Goal: Find specific page/section: Find specific page/section

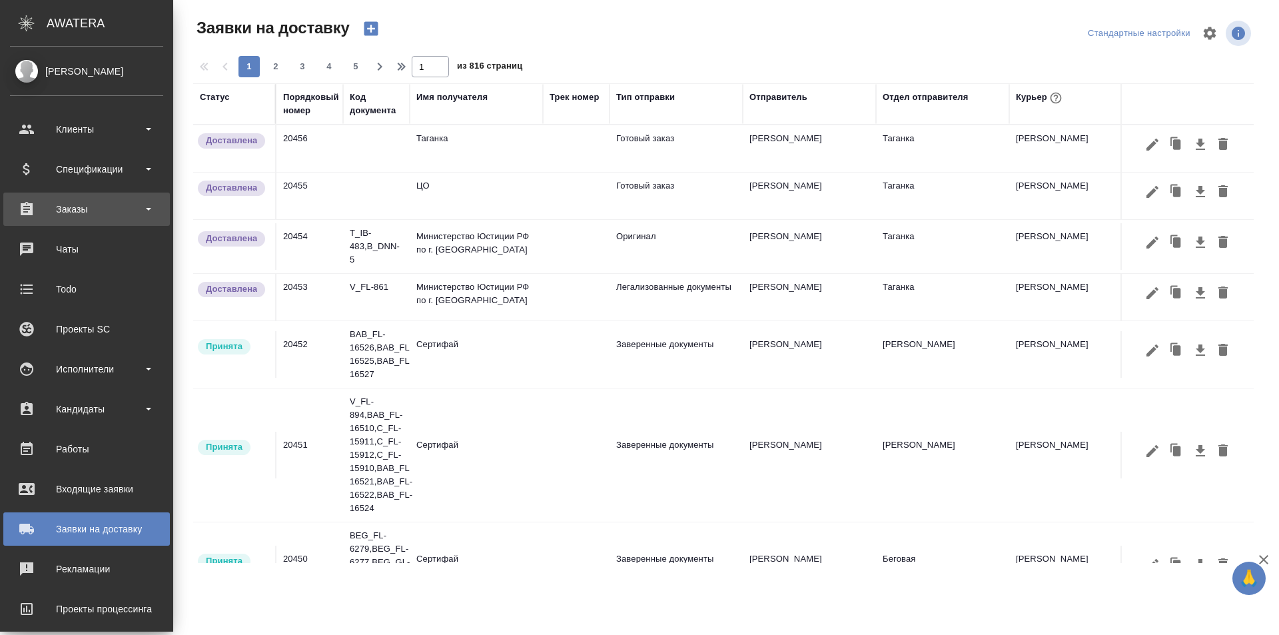
click at [127, 220] on div "Заказы" at bounding box center [86, 208] width 166 height 33
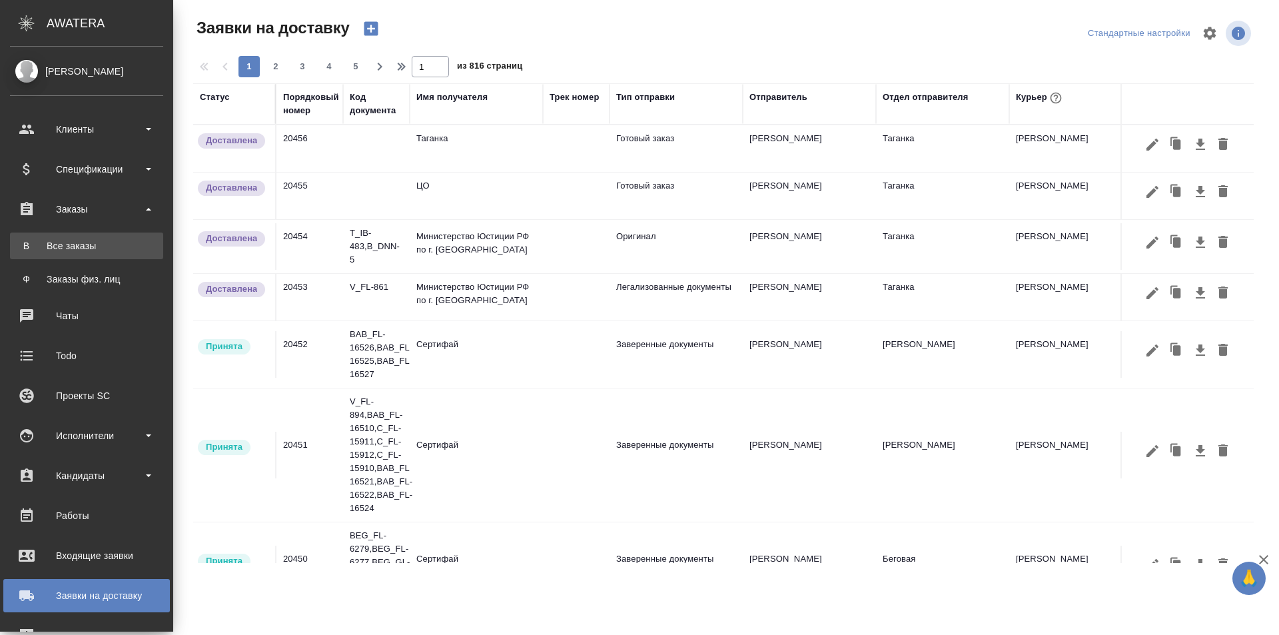
click at [125, 247] on div "Все заказы" at bounding box center [87, 245] width 140 height 13
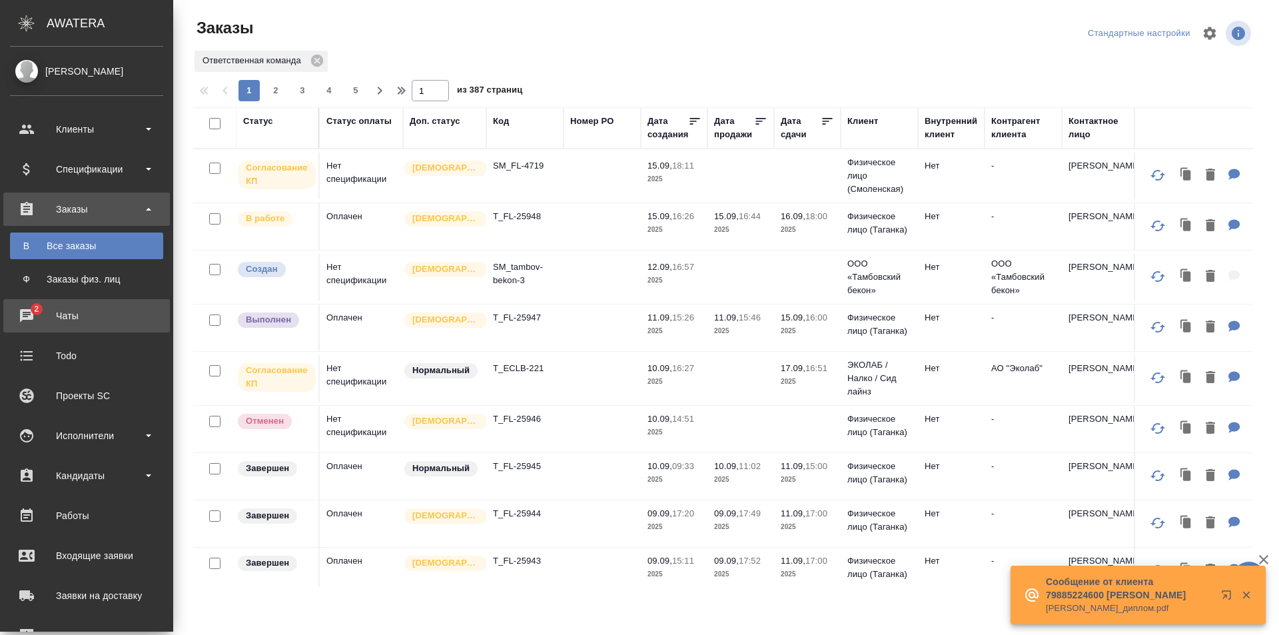
click at [22, 320] on div "Чаты" at bounding box center [86, 316] width 153 height 20
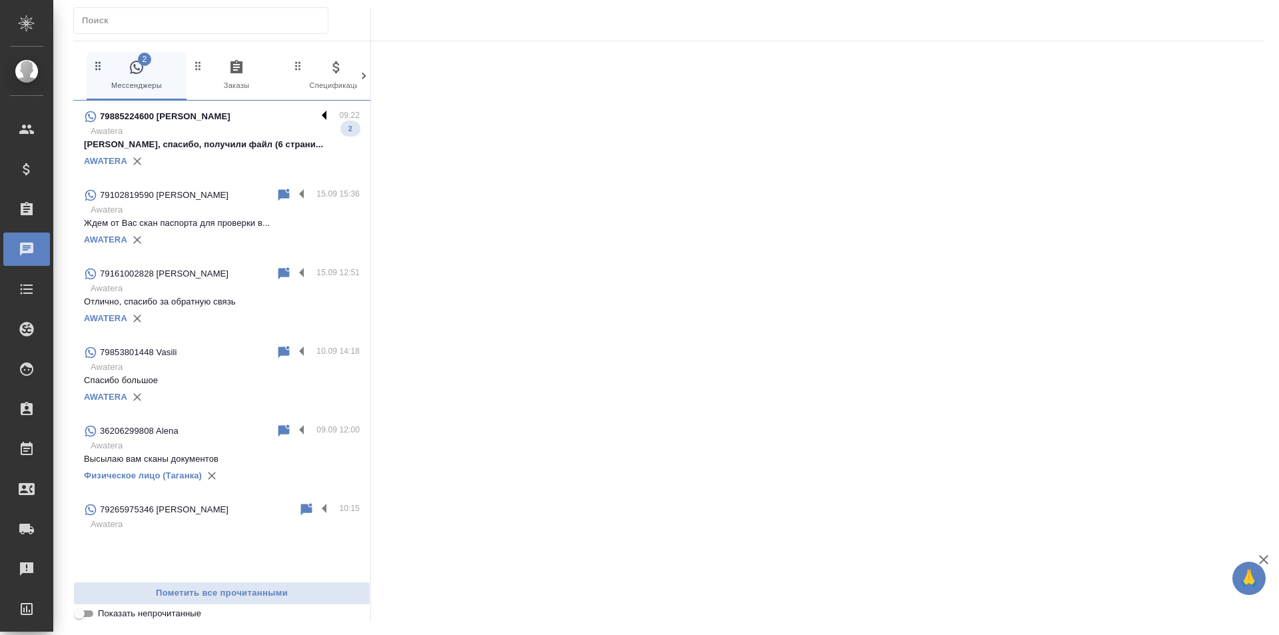
click at [324, 112] on label at bounding box center [327, 116] width 23 height 15
click at [0, 0] on input "checkbox" at bounding box center [0, 0] width 0 height 0
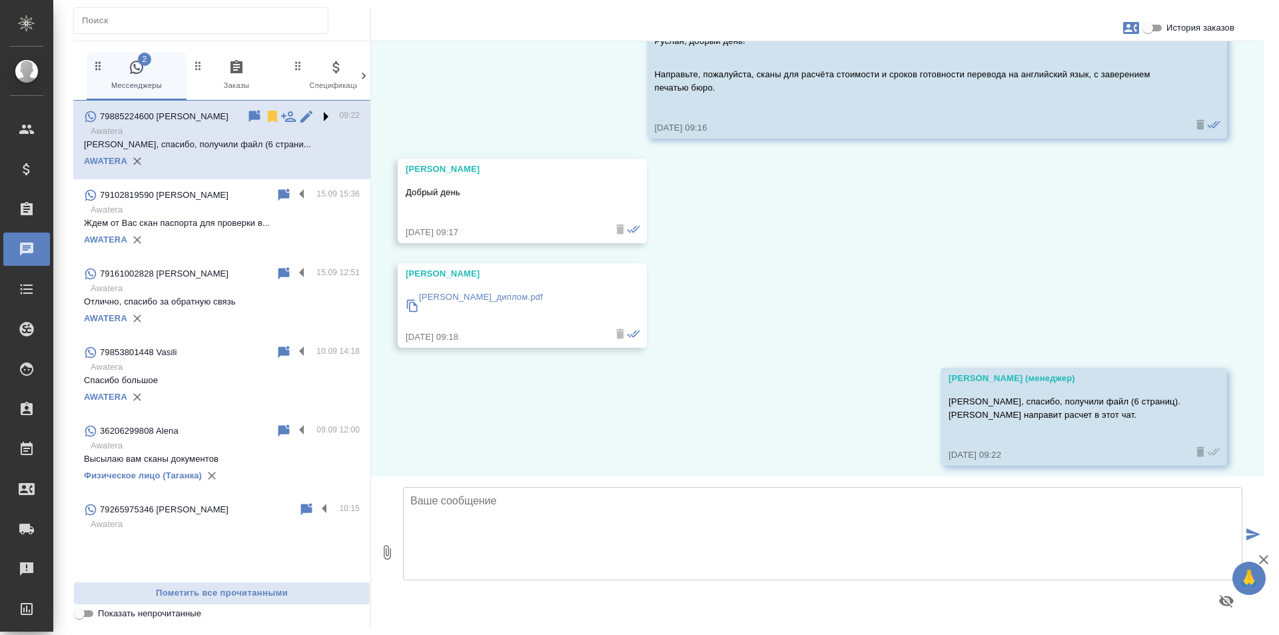
scroll to position [101, 0]
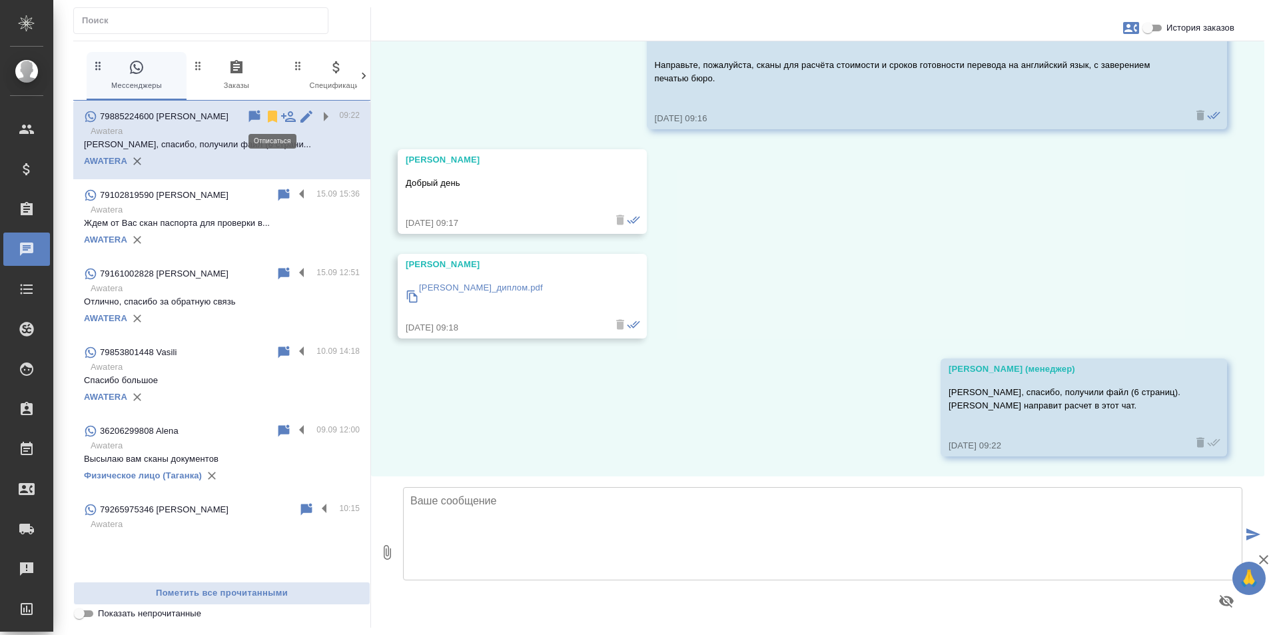
click at [273, 115] on icon at bounding box center [272, 117] width 9 height 12
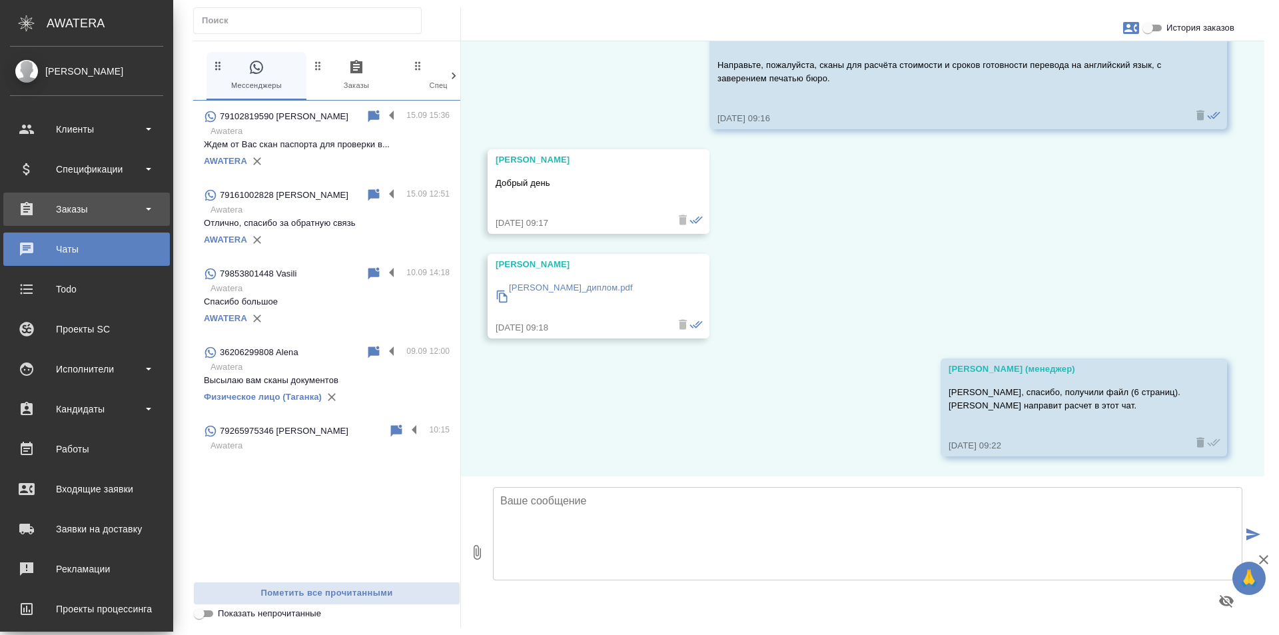
click at [118, 206] on div "Заказы" at bounding box center [86, 209] width 153 height 20
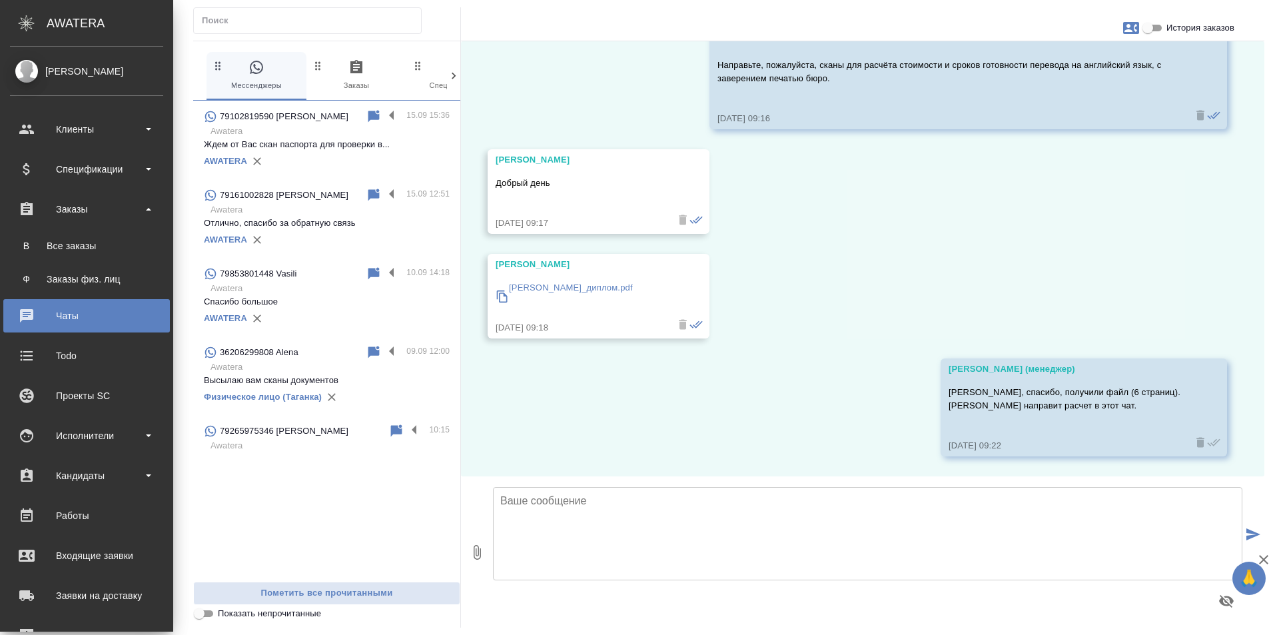
click at [115, 260] on ul "В Все заказы Ф Заказы физ. лиц" at bounding box center [86, 259] width 173 height 67
click at [115, 258] on link "В Все заказы" at bounding box center [86, 245] width 153 height 27
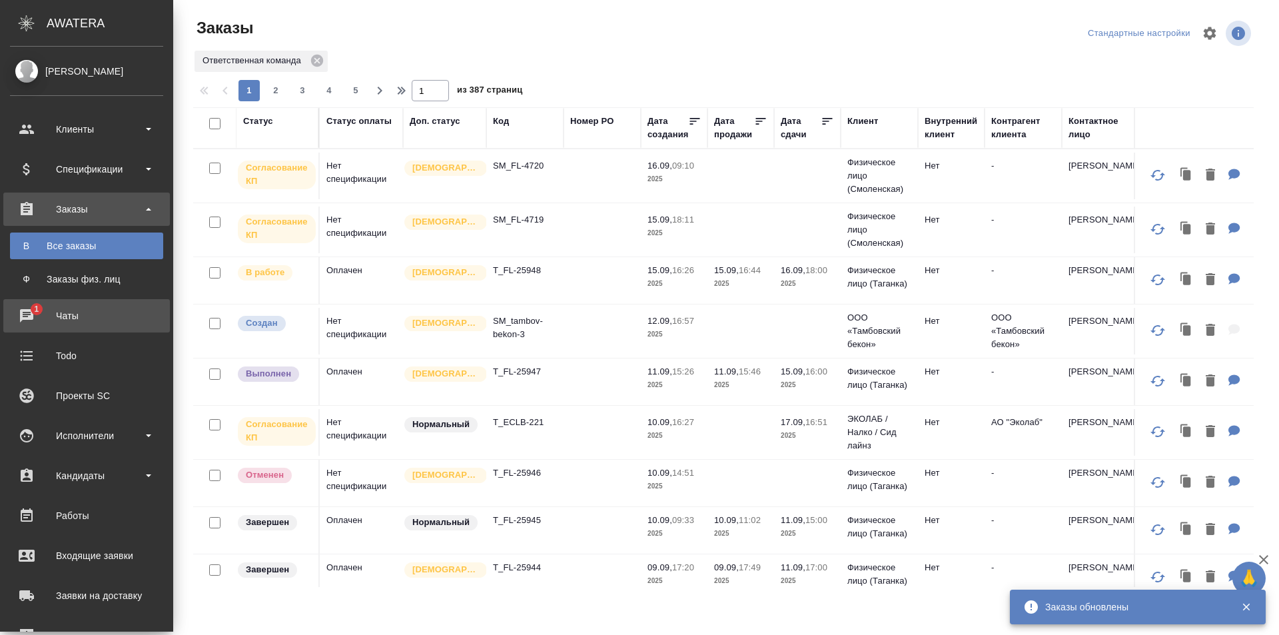
click at [35, 312] on span "1" at bounding box center [36, 308] width 21 height 13
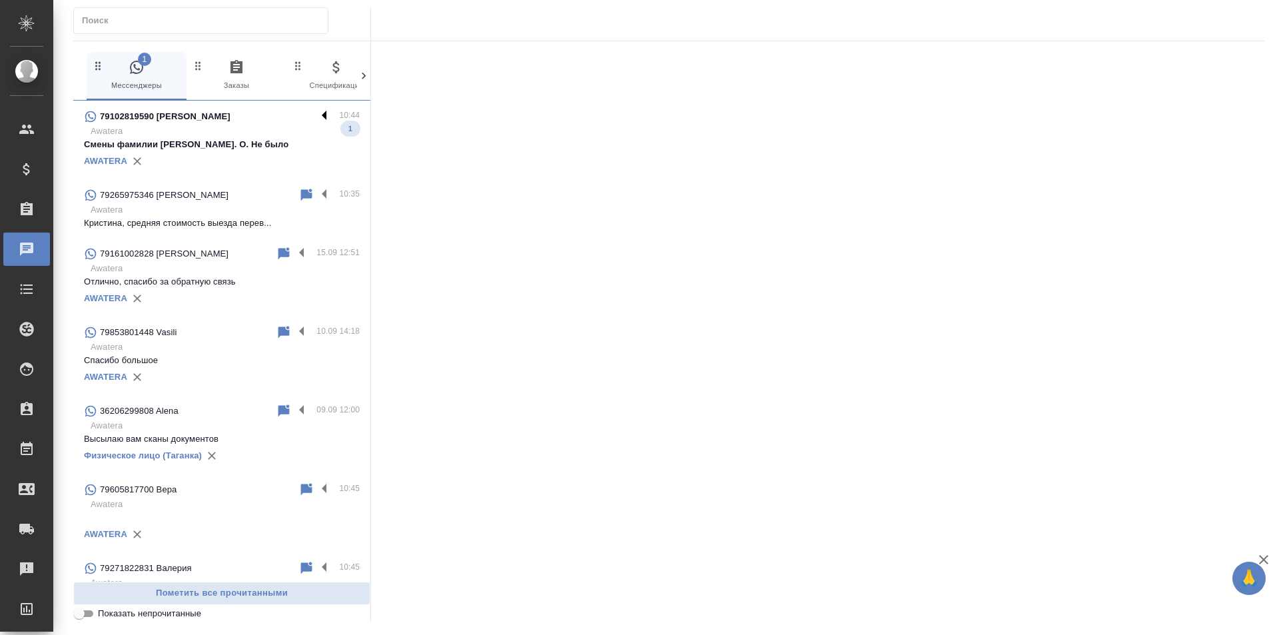
click at [316, 112] on label at bounding box center [327, 116] width 23 height 15
click at [0, 0] on input "checkbox" at bounding box center [0, 0] width 0 height 0
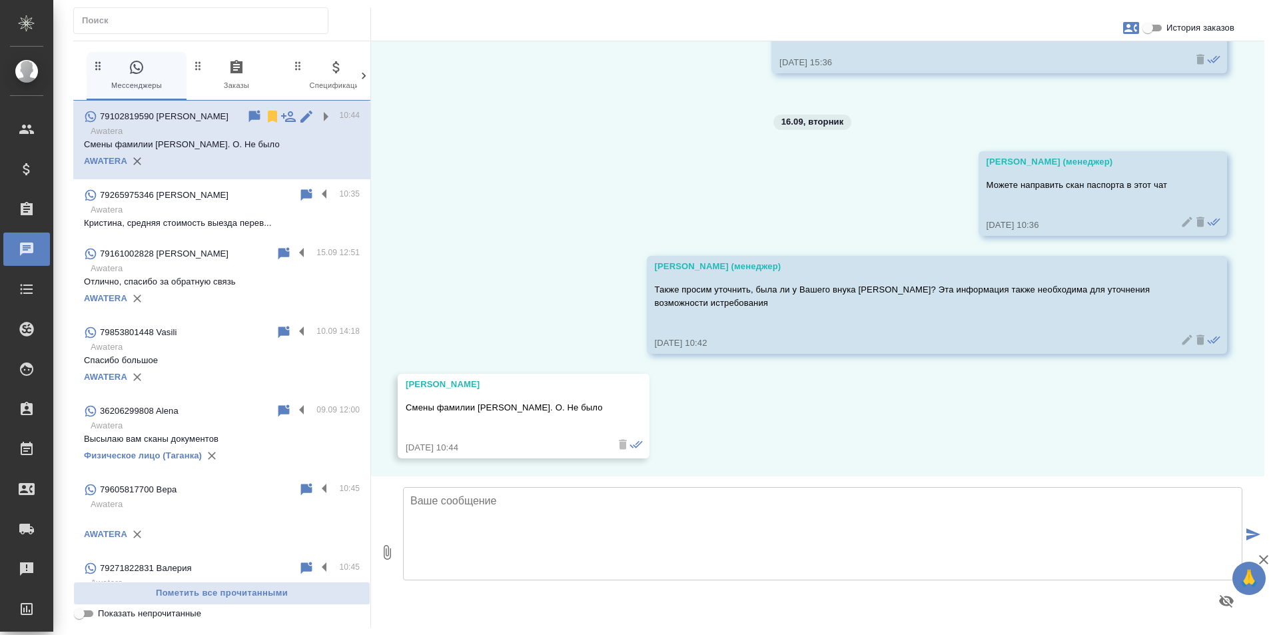
scroll to position [348, 0]
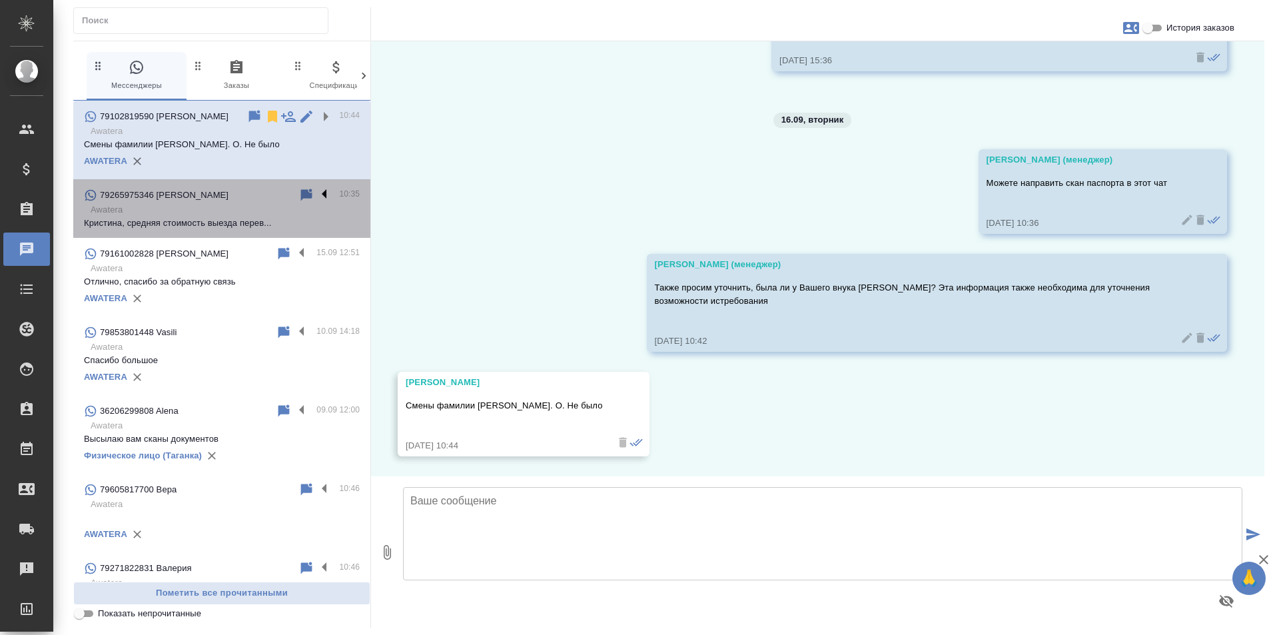
click at [316, 202] on label at bounding box center [327, 194] width 23 height 15
click at [0, 0] on input "checkbox" at bounding box center [0, 0] width 0 height 0
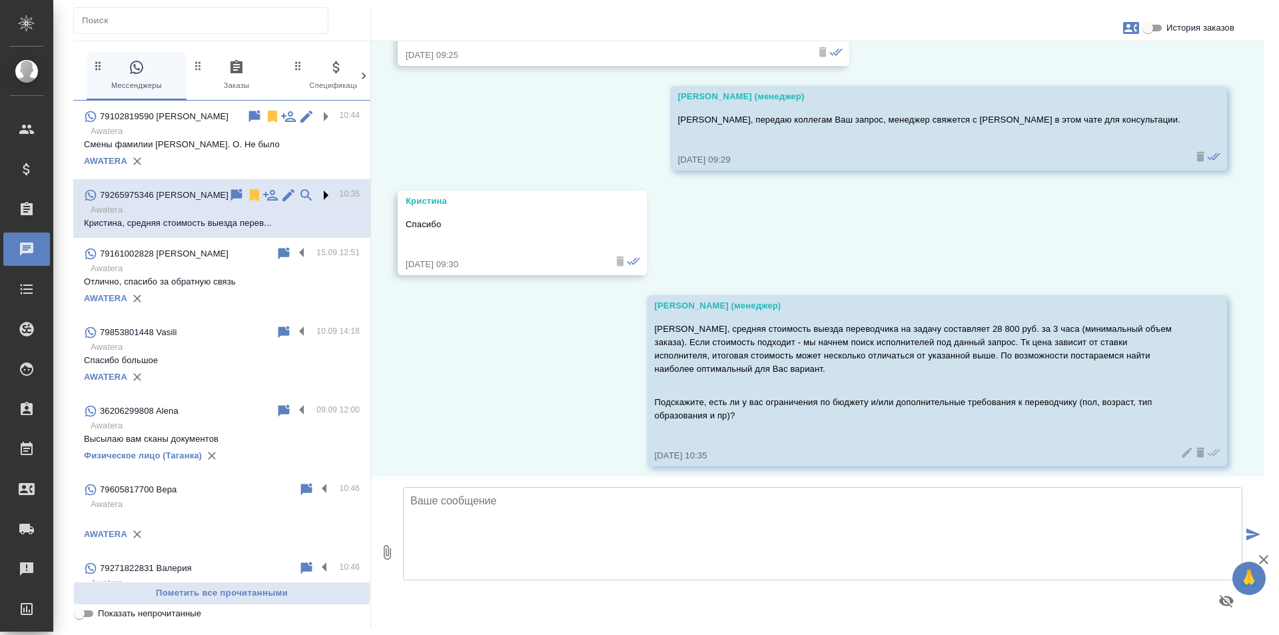
scroll to position [691, 0]
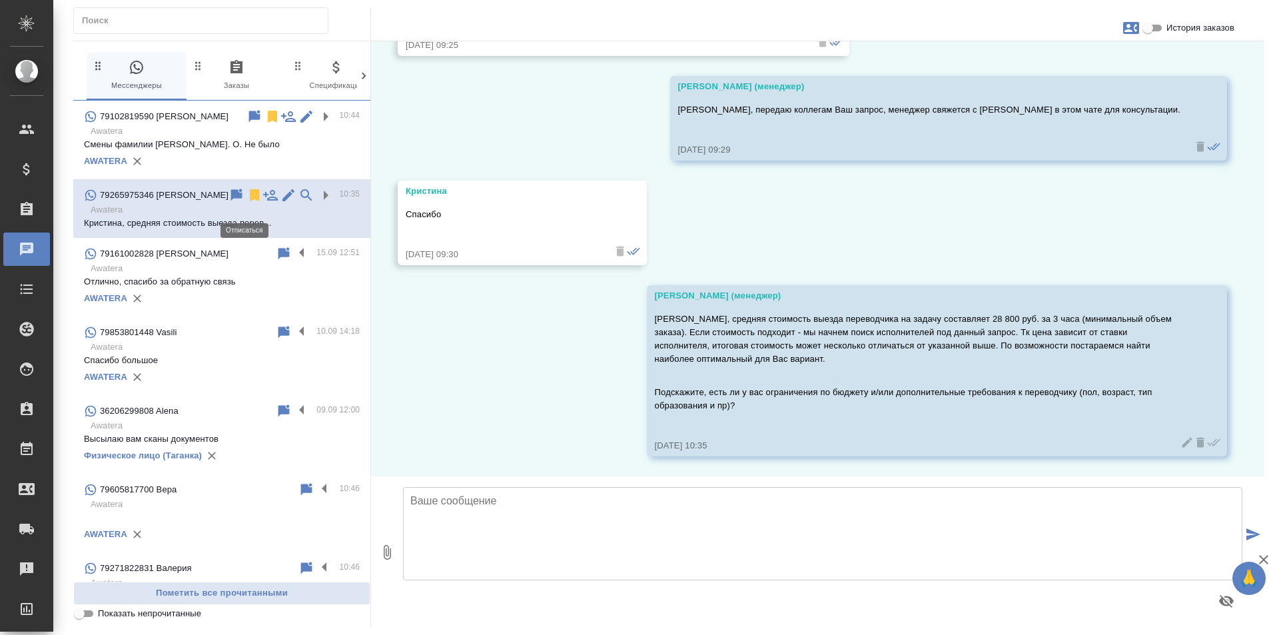
click at [250, 201] on icon at bounding box center [254, 195] width 9 height 12
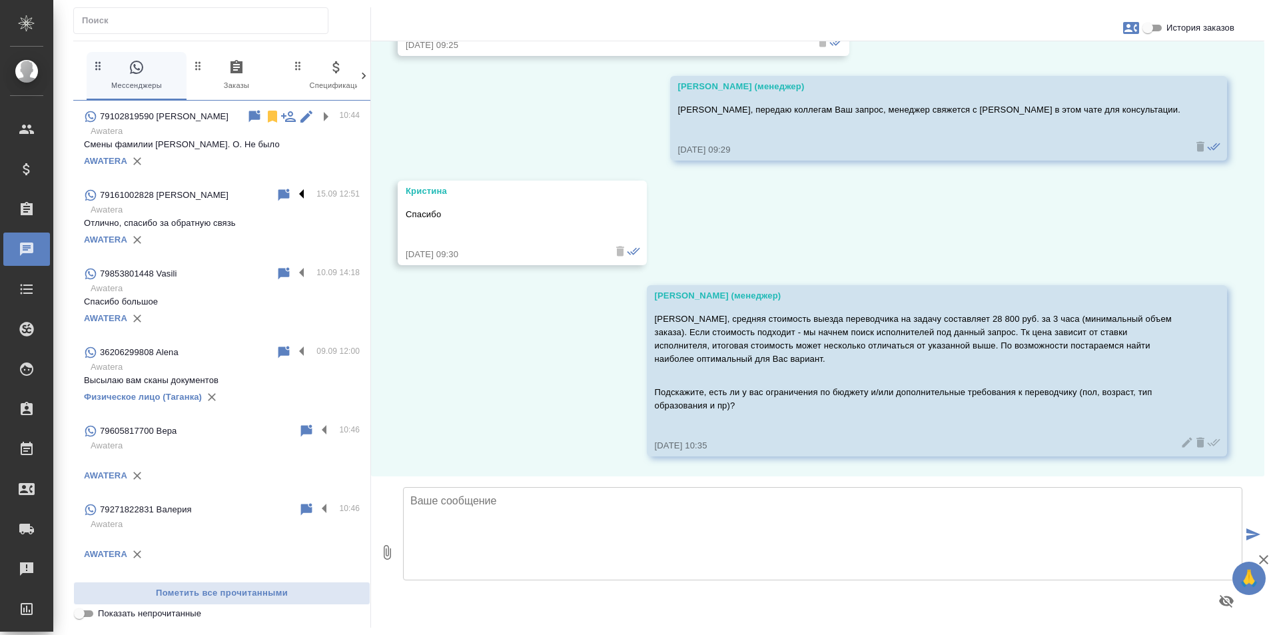
click at [294, 202] on label at bounding box center [305, 194] width 23 height 15
click at [0, 0] on input "checkbox" at bounding box center [0, 0] width 0 height 0
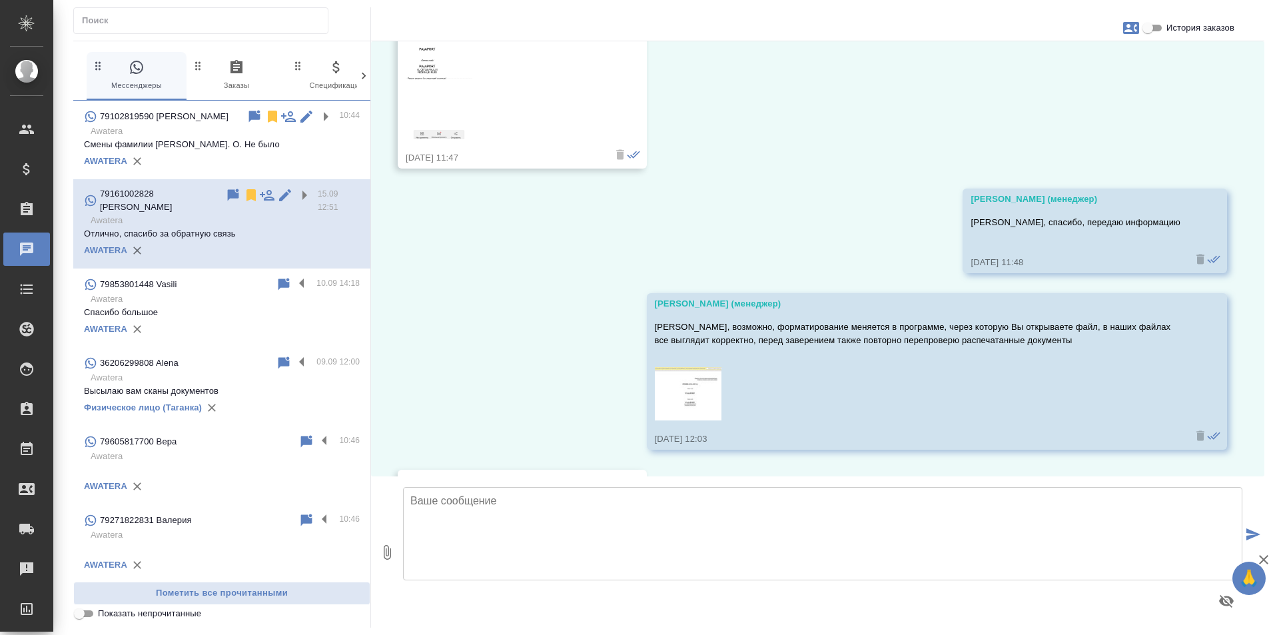
scroll to position [2380, 0]
click at [316, 444] on label at bounding box center [327, 441] width 23 height 15
click at [0, 0] on input "checkbox" at bounding box center [0, 0] width 0 height 0
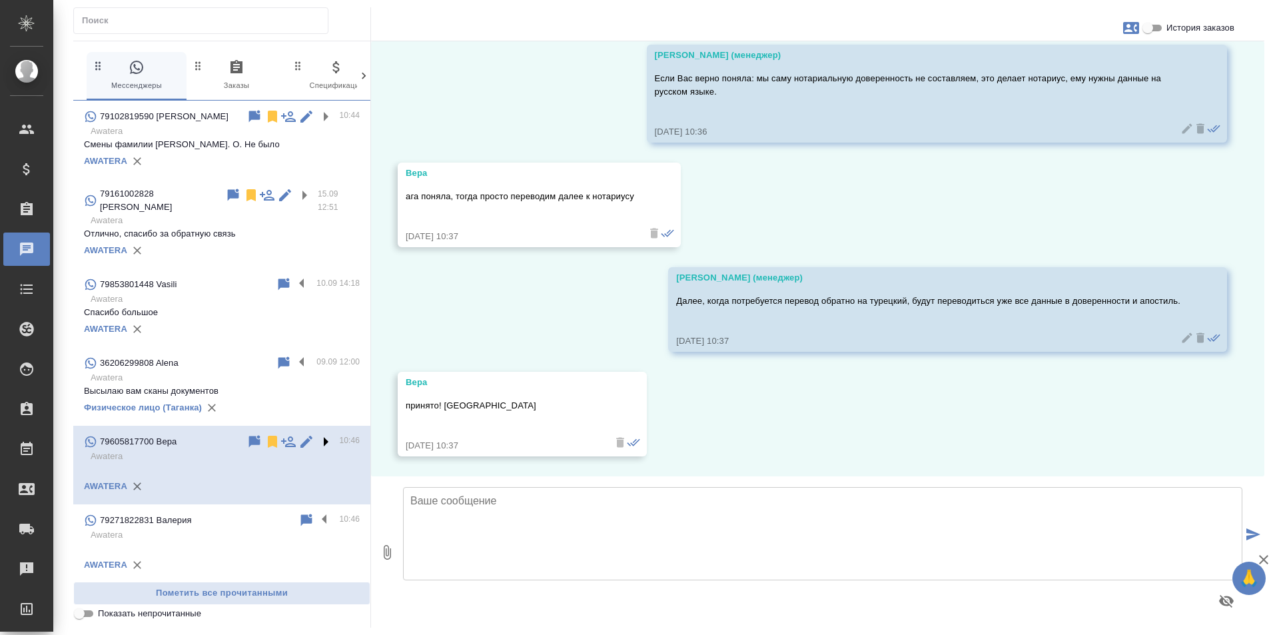
scroll to position [755, 0]
click at [268, 440] on icon at bounding box center [272, 442] width 9 height 12
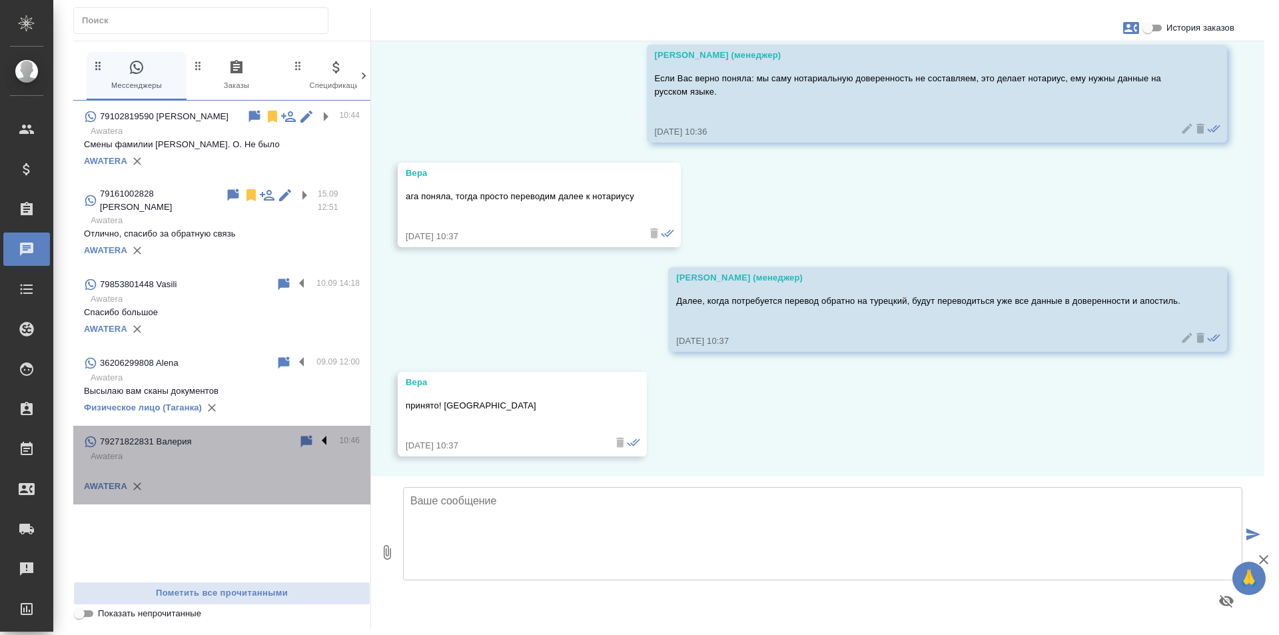
click at [327, 441] on label at bounding box center [327, 441] width 23 height 15
click at [0, 0] on input "checkbox" at bounding box center [0, 0] width 0 height 0
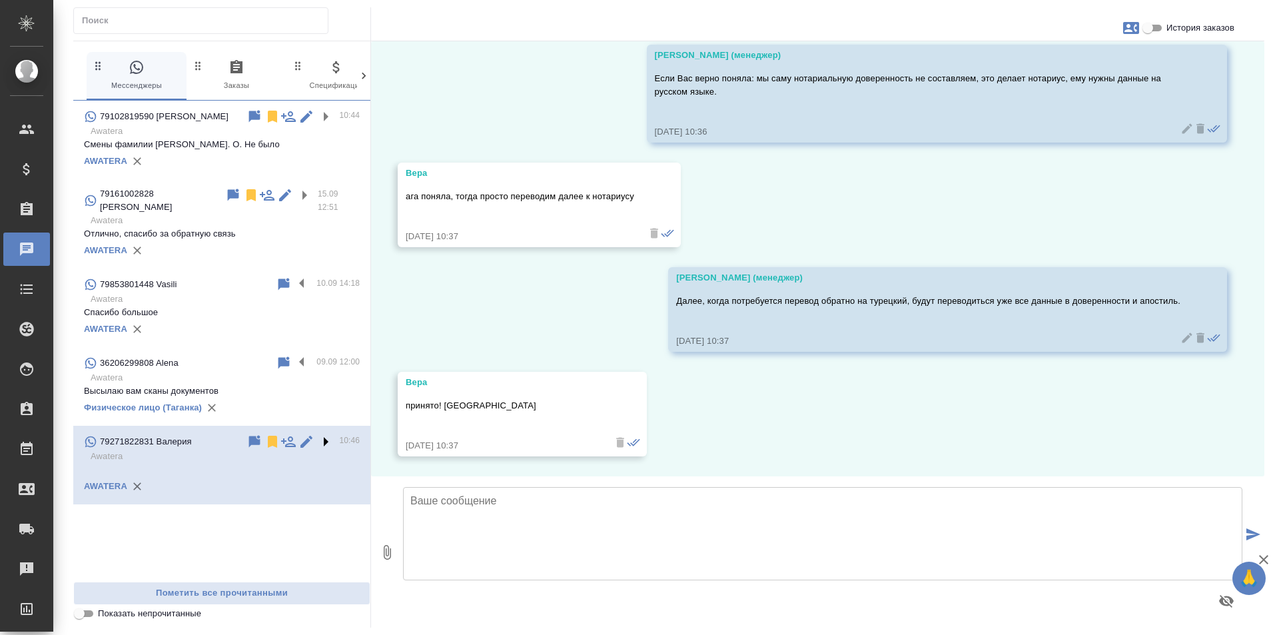
scroll to position [362, 0]
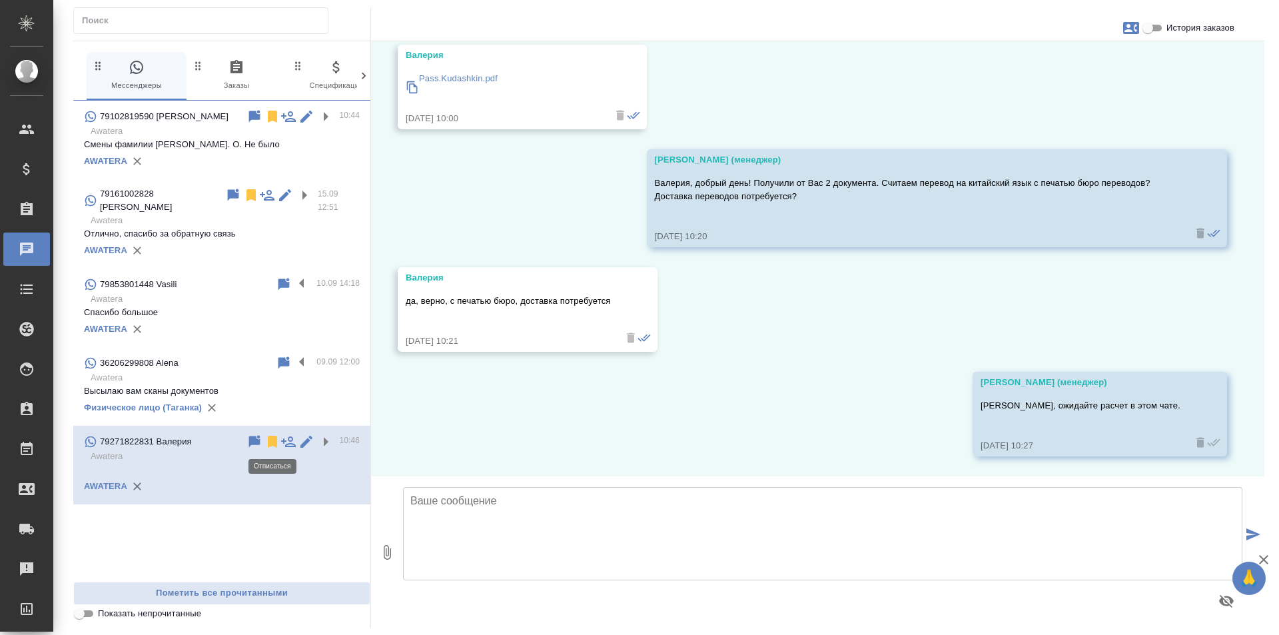
click at [271, 441] on icon at bounding box center [272, 442] width 9 height 12
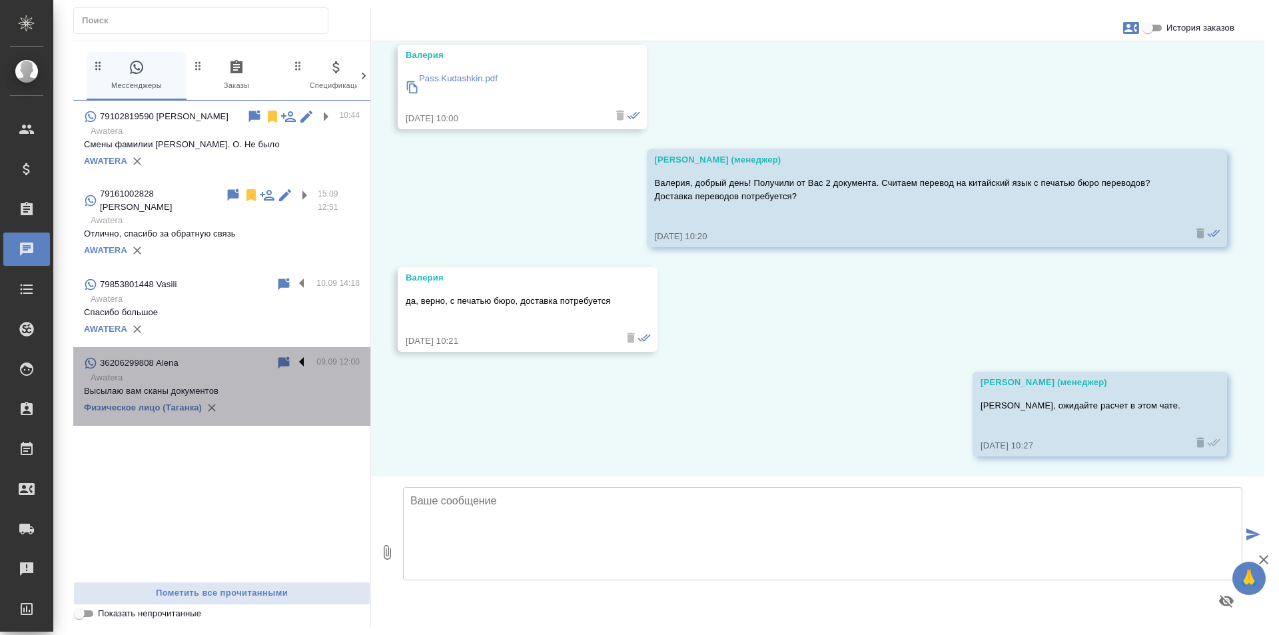
click at [303, 358] on label at bounding box center [305, 362] width 23 height 15
click at [0, 0] on input "checkbox" at bounding box center [0, 0] width 0 height 0
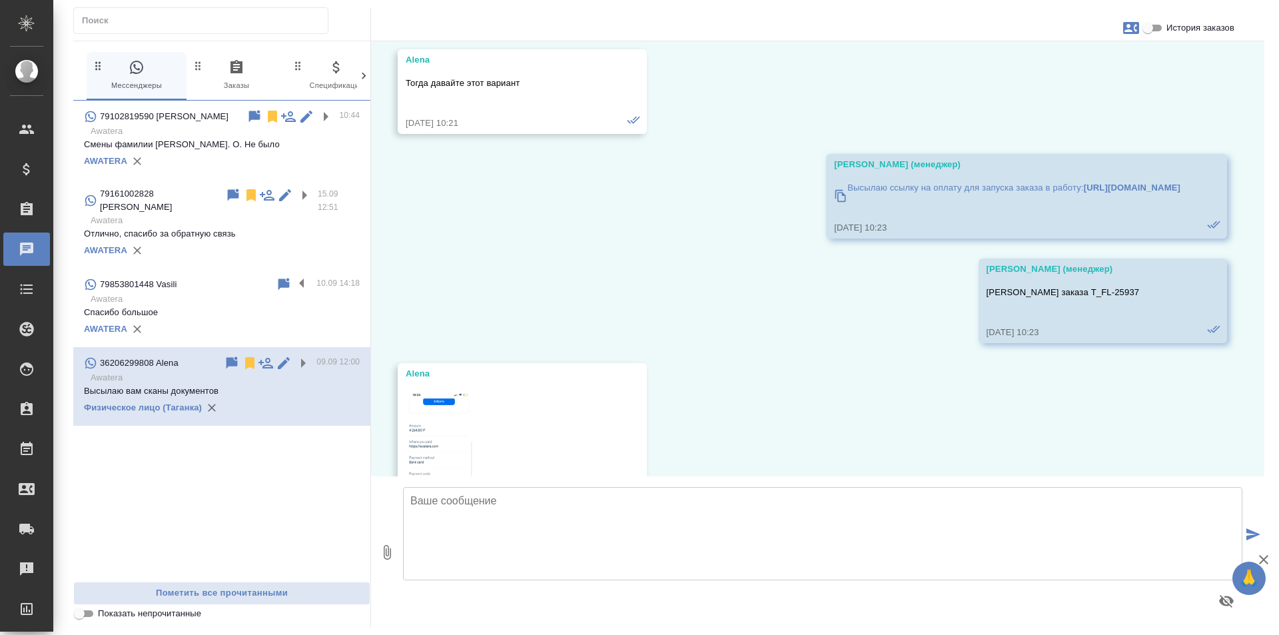
scroll to position [14768, 0]
